Goal: Download file/media

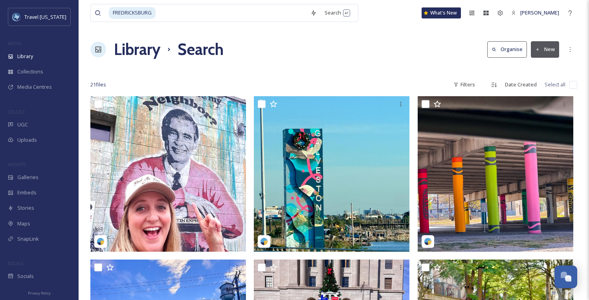
scroll to position [4, 0]
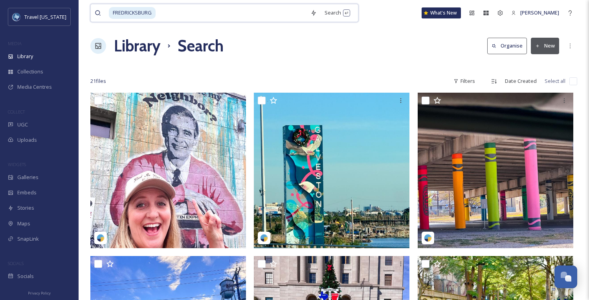
click at [265, 14] on input at bounding box center [231, 12] width 150 height 17
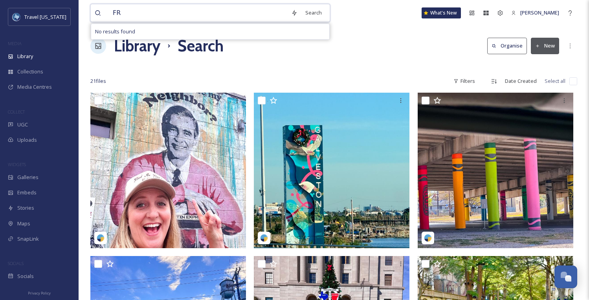
type input "F"
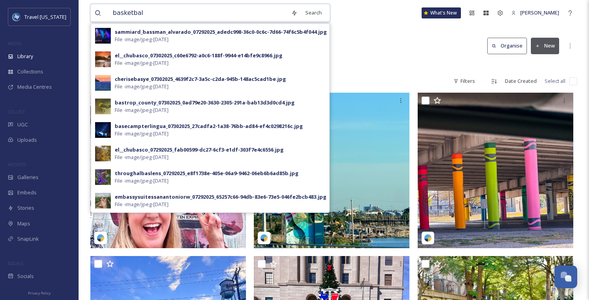
type input "basketball"
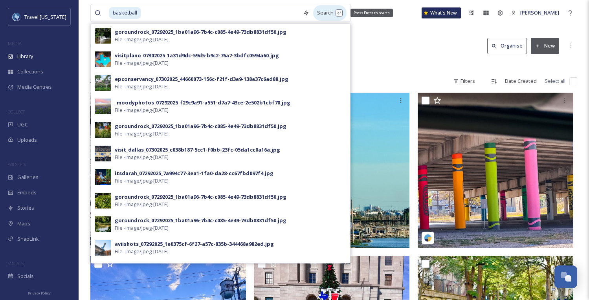
click at [313, 14] on div "Search Press Enter to search" at bounding box center [329, 12] width 33 height 15
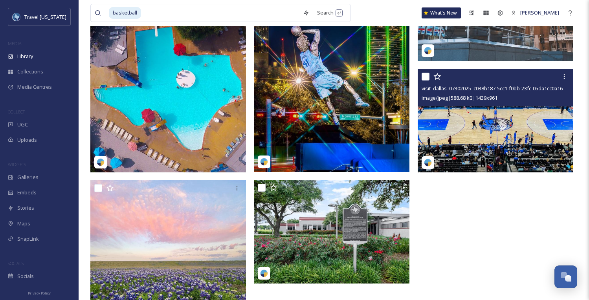
scroll to position [342, 0]
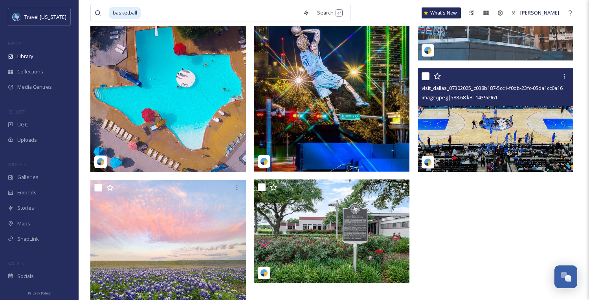
click at [508, 111] on img at bounding box center [496, 120] width 156 height 104
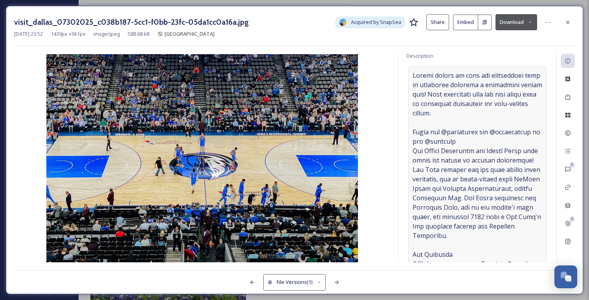
scroll to position [89, 0]
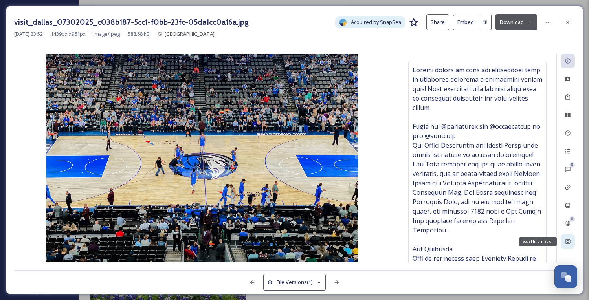
click at [569, 243] on icon at bounding box center [568, 242] width 6 height 6
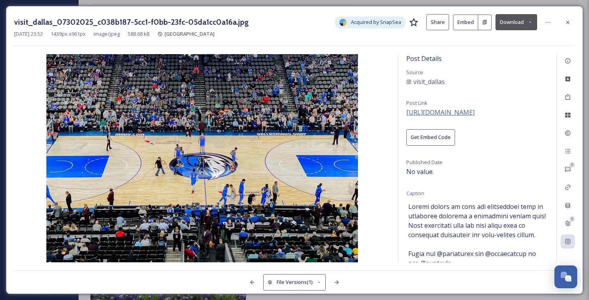
click at [459, 109] on span "[URL][DOMAIN_NAME]" at bounding box center [440, 112] width 68 height 9
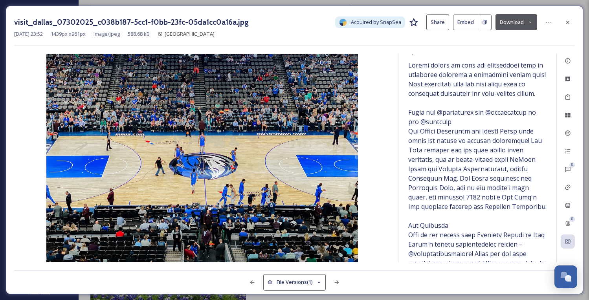
scroll to position [0, 0]
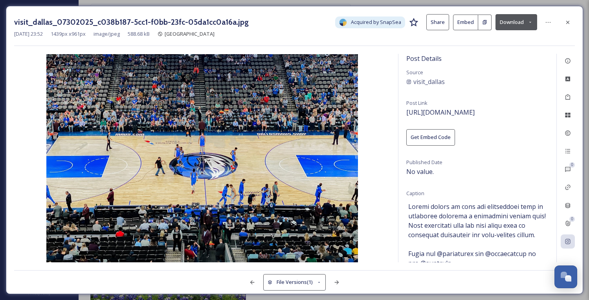
click at [516, 24] on button "Download" at bounding box center [516, 22] width 42 height 16
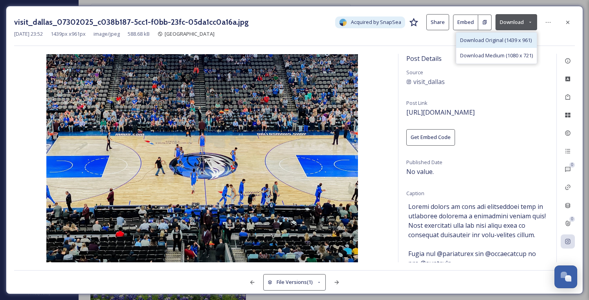
click at [489, 38] on span "Download Original (1439 x 961)" at bounding box center [496, 40] width 72 height 7
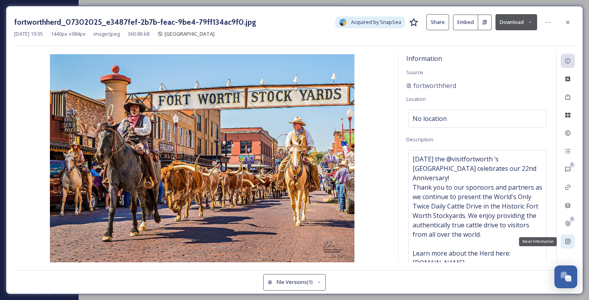
click at [569, 247] on div "Social Information" at bounding box center [568, 242] width 14 height 14
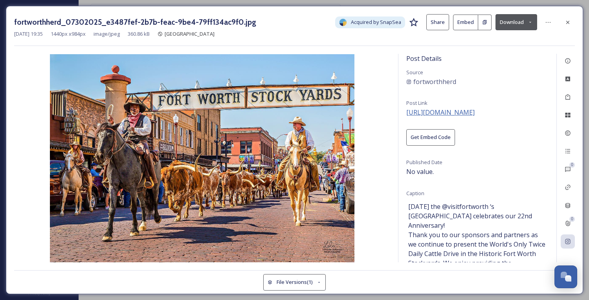
click at [432, 112] on span "[URL][DOMAIN_NAME]" at bounding box center [440, 112] width 68 height 9
